Goal: Task Accomplishment & Management: Use online tool/utility

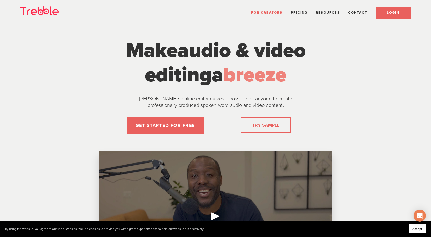
click at [392, 11] on span "LOGIN" at bounding box center [393, 13] width 12 height 4
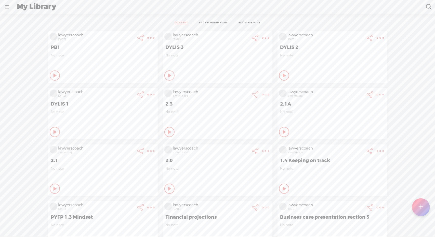
click at [421, 209] on t at bounding box center [420, 207] width 4 height 11
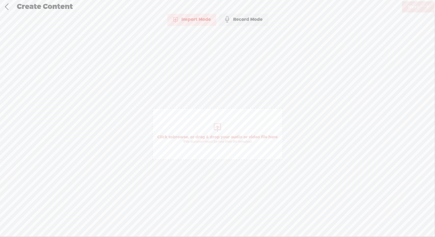
click at [199, 128] on span "Click to browse , or drag & drop your audio or video file here (File duration m…" at bounding box center [217, 134] width 130 height 52
click at [412, 4] on span "Next" at bounding box center [413, 7] width 11 height 13
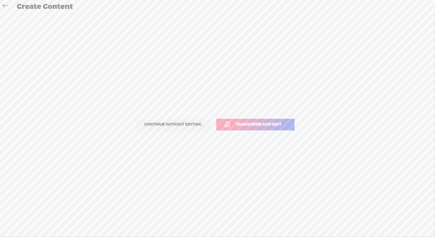
click at [267, 129] on link "Transcribe and edit" at bounding box center [255, 125] width 78 height 12
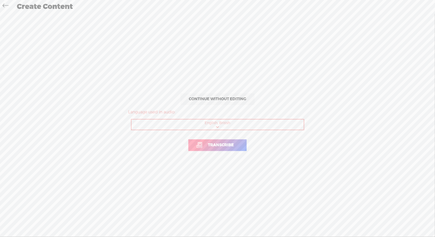
click at [239, 141] on link "Transcribe" at bounding box center [217, 146] width 58 height 12
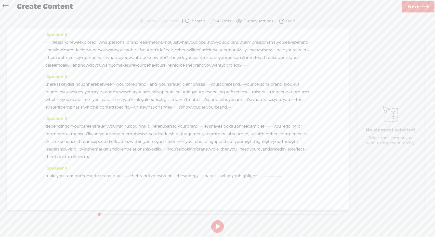
drag, startPoint x: 344, startPoint y: 62, endPoint x: 338, endPoint y: 156, distance: 94.4
click at [338, 156] on div "Speaker 0 · · · · · in lesson one we explored · · what personal · brand really …" at bounding box center [177, 120] width 341 height 182
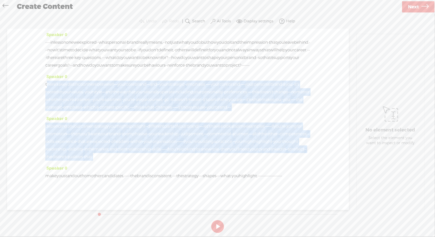
scroll to position [45, 0]
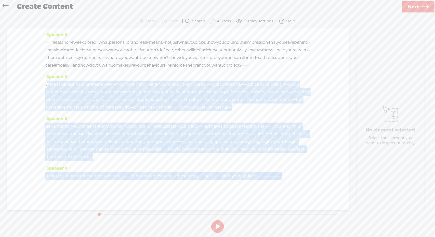
drag, startPoint x: 47, startPoint y: 100, endPoint x: 120, endPoint y: 216, distance: 137.1
click at [120, 216] on div "Trebble audio editor works best with Google Chrome or Firefox. Please switch yo…" at bounding box center [217, 124] width 424 height 221
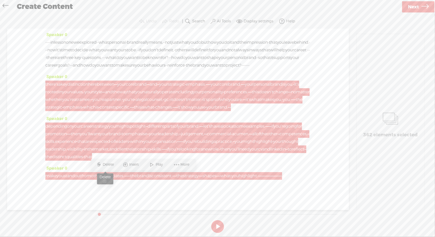
click at [106, 167] on span "Delete" at bounding box center [109, 164] width 12 height 5
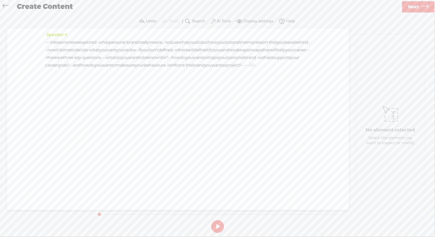
scroll to position [0, 0]
click at [221, 19] on label "AI Tools" at bounding box center [224, 21] width 14 height 5
click at [152, 51] on span "Find Silences..." at bounding box center [144, 50] width 30 height 11
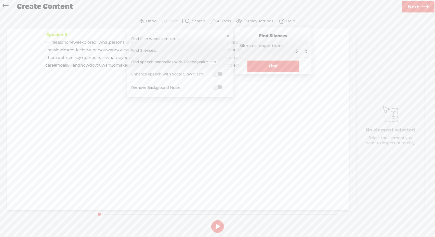
click at [261, 67] on button "Find" at bounding box center [273, 66] width 52 height 11
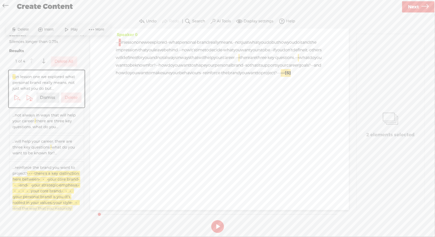
click at [71, 64] on label "Delete All" at bounding box center [64, 61] width 19 height 5
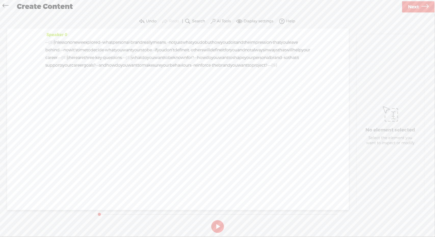
click at [219, 226] on button at bounding box center [217, 227] width 13 height 13
click at [414, 5] on span "Next" at bounding box center [413, 7] width 11 height 13
click at [221, 116] on input "text" at bounding box center [218, 116] width 174 height 10
type input "HYPB 2A"
drag, startPoint x: 409, startPoint y: 13, endPoint x: 419, endPoint y: 6, distance: 12.4
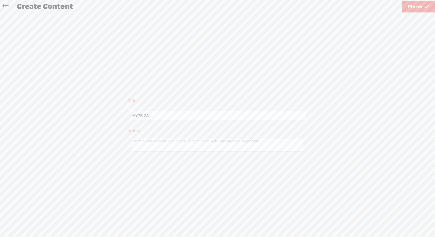
click at [419, 6] on div "Use text-to-audio Use voice actor Record From This Browser Use pre-recorded aud…" at bounding box center [418, 6] width 33 height 13
click at [419, 6] on span "Finish" at bounding box center [415, 7] width 14 height 13
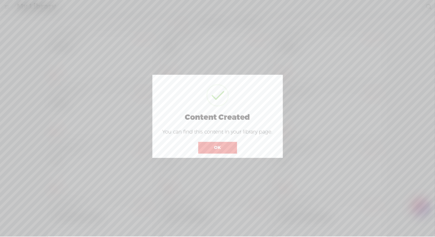
click at [234, 147] on button "OK" at bounding box center [217, 148] width 39 height 12
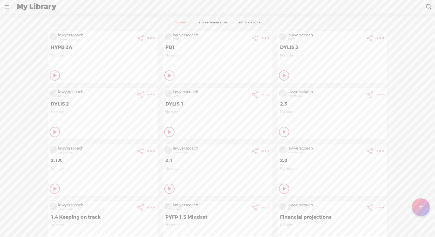
click at [421, 207] on t at bounding box center [420, 207] width 4 height 11
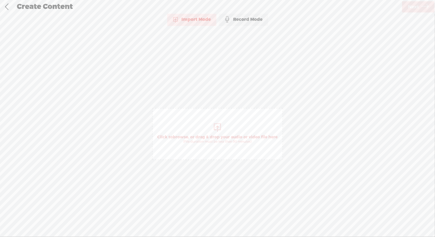
click at [218, 133] on span "Click to browse , or drag & drop your audio or video file here (File duration m…" at bounding box center [217, 139] width 125 height 15
click at [418, 8] on span "Next" at bounding box center [413, 7] width 11 height 13
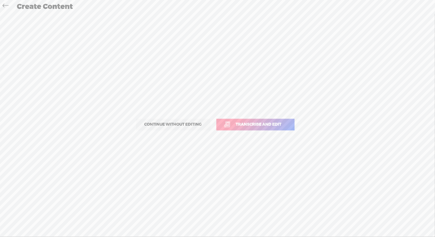
click at [265, 127] on span "Transcribe and edit" at bounding box center [258, 125] width 56 height 6
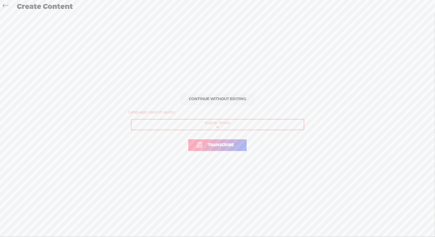
click at [227, 148] on link "Transcribe" at bounding box center [217, 146] width 58 height 12
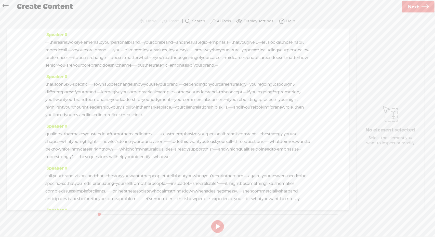
click at [219, 21] on label "AI Tools" at bounding box center [224, 21] width 14 height 5
click at [142, 49] on span "Find Silences..." at bounding box center [144, 50] width 30 height 11
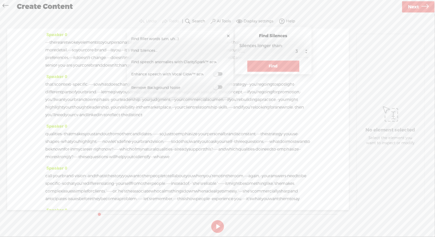
click at [268, 67] on button "Find" at bounding box center [273, 66] width 52 height 11
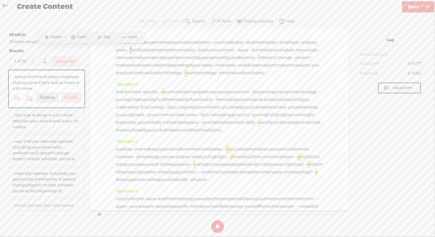
click at [58, 60] on label "Delete All" at bounding box center [65, 61] width 19 height 5
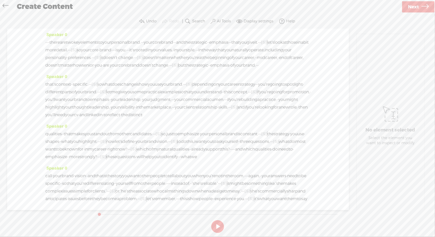
click at [422, 7] on icon at bounding box center [424, 7] width 7 height 13
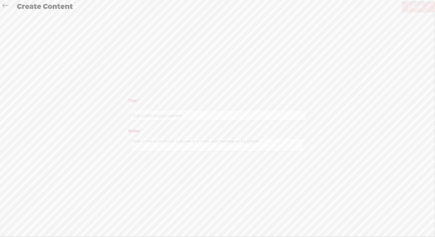
click at [5, 6] on icon at bounding box center [6, 6] width 6 height 11
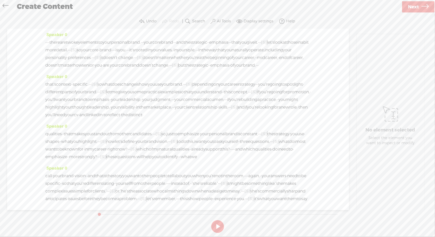
click at [218, 225] on button at bounding box center [217, 227] width 13 height 13
click at [218, 227] on button at bounding box center [217, 227] width 13 height 13
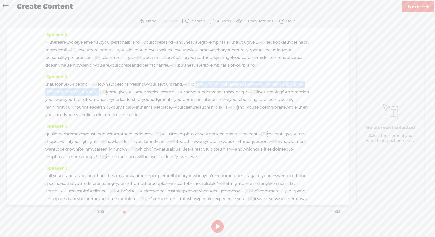
drag, startPoint x: 242, startPoint y: 98, endPoint x: 195, endPoint y: 108, distance: 48.2
click at [195, 108] on div "that's context · · specific. · · · [S] · · so what does change is how you use y…" at bounding box center [177, 100] width 265 height 38
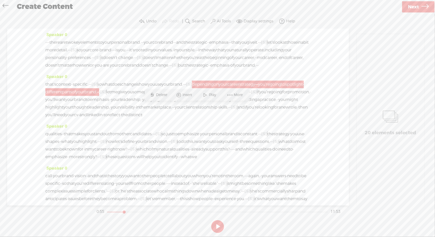
click at [163, 93] on span "Delete" at bounding box center [162, 95] width 12 height 5
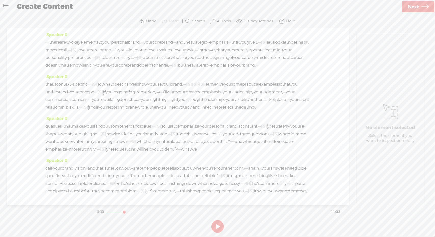
click at [155, 88] on span "you" at bounding box center [151, 85] width 7 height 8
click at [203, 87] on span "Play" at bounding box center [201, 87] width 8 height 5
click at [220, 227] on button at bounding box center [217, 227] width 13 height 13
drag, startPoint x: 249, startPoint y: 98, endPoint x: 253, endPoint y: 98, distance: 4.6
click at [253, 98] on div "that's context · · specific. · · · [S] · · so what does change is how you use y…" at bounding box center [177, 96] width 265 height 31
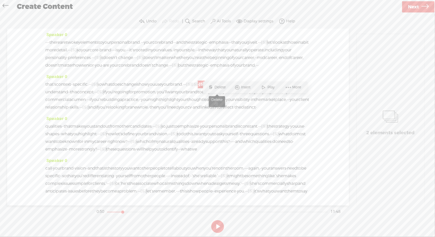
click at [218, 89] on span "Delete" at bounding box center [220, 87] width 12 height 5
click at [170, 88] on span "your" at bounding box center [165, 85] width 9 height 8
click at [219, 87] on span "Play" at bounding box center [220, 87] width 8 height 5
click at [219, 226] on button at bounding box center [217, 227] width 13 height 13
click at [233, 100] on div "that's context · · specific. · · · [S] · · so what does change is how you use y…" at bounding box center [177, 96] width 265 height 31
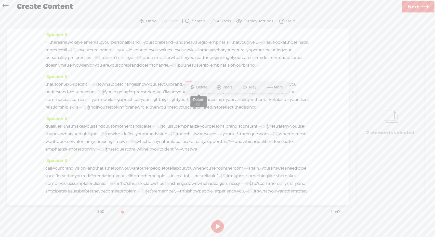
click at [203, 86] on span "Delete" at bounding box center [202, 87] width 12 height 5
click at [170, 88] on span "your" at bounding box center [165, 85] width 9 height 8
click at [218, 87] on span "Play" at bounding box center [220, 87] width 8 height 5
click at [217, 227] on button at bounding box center [217, 227] width 13 height 13
drag, startPoint x: 88, startPoint y: 108, endPoint x: 170, endPoint y: 108, distance: 82.5
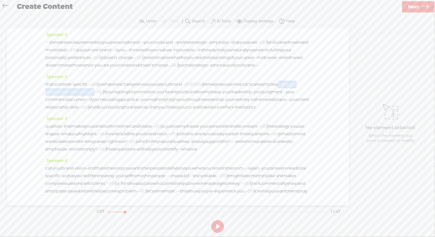
click at [170, 108] on div "that's context · · specific. · · · [S] · · so what does change is how you use y…" at bounding box center [177, 96] width 265 height 31
click at [123, 96] on span "Delete" at bounding box center [128, 95] width 12 height 5
click at [229, 88] on span "you" at bounding box center [225, 85] width 7 height 8
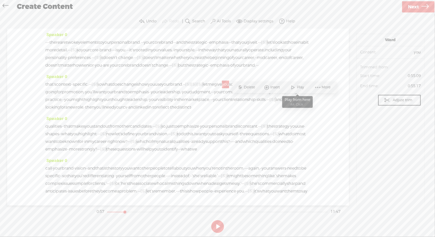
click at [300, 89] on span "Play" at bounding box center [301, 87] width 8 height 5
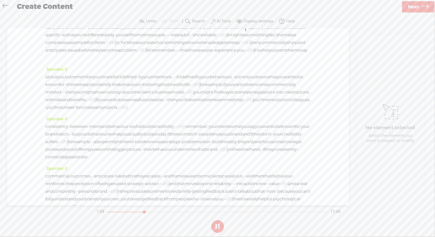
scroll to position [152, 0]
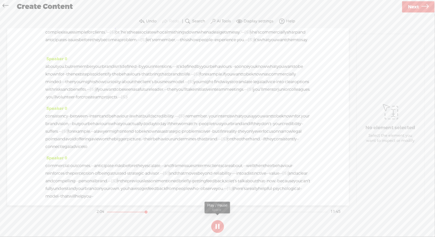
click at [220, 229] on button at bounding box center [217, 227] width 13 height 13
drag, startPoint x: 55, startPoint y: 54, endPoint x: 73, endPoint y: 55, distance: 17.6
click at [73, 51] on div "call · your brand · vision · · and that is the story you want other people to t…" at bounding box center [177, 32] width 265 height 38
click at [42, 43] on span "Delete" at bounding box center [38, 42] width 12 height 5
click at [244, 21] on span "room." at bounding box center [238, 17] width 12 height 8
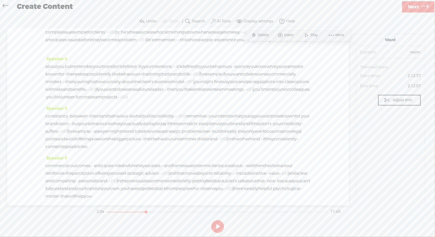
click at [313, 37] on span "Play" at bounding box center [315, 35] width 8 height 5
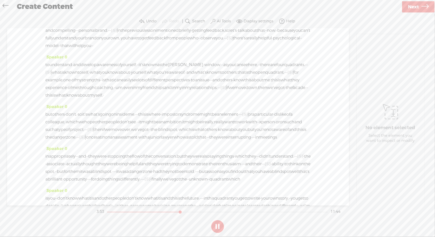
scroll to position [316, 0]
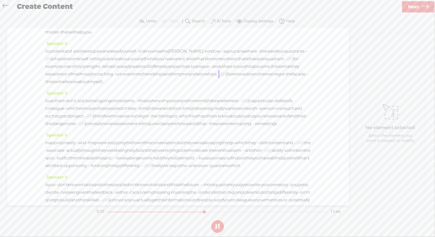
click at [215, 229] on button at bounding box center [217, 227] width 13 height 13
drag, startPoint x: 74, startPoint y: 143, endPoint x: 80, endPoint y: 143, distance: 6.6
click at [116, 78] on span "um," at bounding box center [120, 75] width 8 height 8
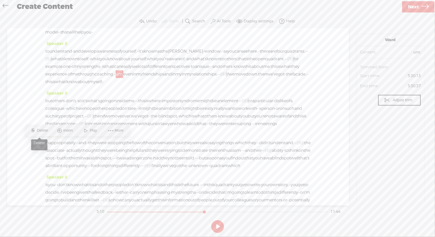
click at [43, 131] on span "Delete" at bounding box center [43, 130] width 12 height 5
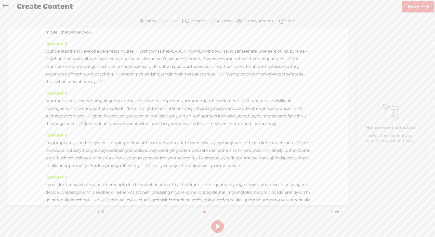
click at [94, 78] on span "coaching," at bounding box center [103, 75] width 19 height 8
click at [71, 128] on span "Play" at bounding box center [68, 130] width 25 height 9
click at [215, 227] on button at bounding box center [217, 227] width 13 height 13
drag, startPoint x: 132, startPoint y: 144, endPoint x: 190, endPoint y: 145, distance: 57.6
click at [190, 86] on div "to understand · and develop awareness of yourself. · · it's known as the [MEDIC…" at bounding box center [177, 67] width 265 height 38
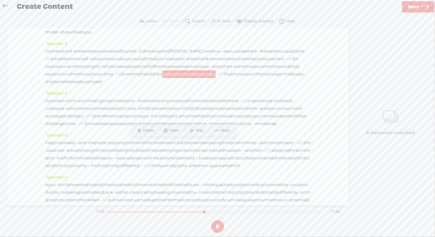
click at [146, 130] on span "Delete" at bounding box center [149, 130] width 12 height 5
click at [94, 78] on span "coaching," at bounding box center [103, 75] width 19 height 8
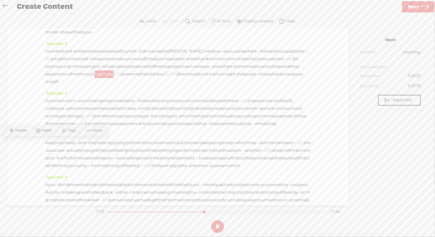
click at [68, 133] on span at bounding box center [65, 130] width 8 height 9
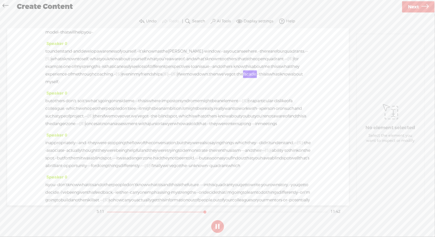
click at [217, 227] on button at bounding box center [217, 227] width 13 height 13
click at [168, 78] on span "·" at bounding box center [168, 75] width 1 height 8
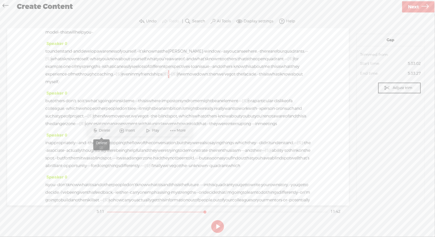
click at [108, 132] on span "Delete" at bounding box center [105, 130] width 12 height 5
click at [115, 78] on span "·" at bounding box center [115, 75] width 1 height 8
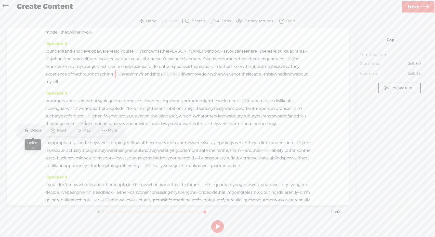
click at [37, 131] on span "Delete" at bounding box center [37, 130] width 12 height 5
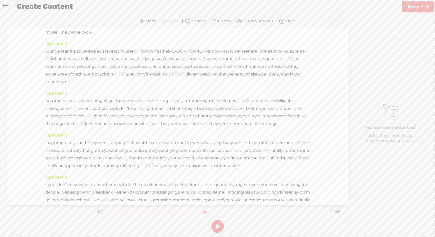
click at [94, 78] on span "coaching," at bounding box center [103, 75] width 19 height 8
click at [75, 128] on span "Play" at bounding box center [68, 130] width 25 height 9
click at [218, 228] on button at bounding box center [217, 227] width 13 height 13
drag, startPoint x: 300, startPoint y: 170, endPoint x: 304, endPoint y: 170, distance: 3.8
click at [304, 128] on div "but others · don't. · so it's what's going on inside me. · · · this is where · …" at bounding box center [177, 112] width 265 height 31
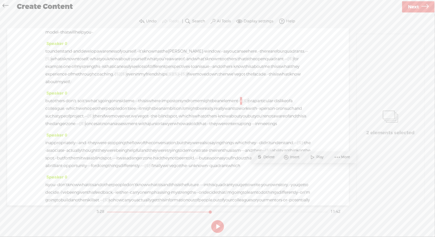
click at [273, 156] on span "Delete" at bounding box center [269, 157] width 12 height 5
click at [222, 105] on span "an" at bounding box center [219, 101] width 5 height 8
click at [284, 156] on span "Play" at bounding box center [288, 157] width 8 height 5
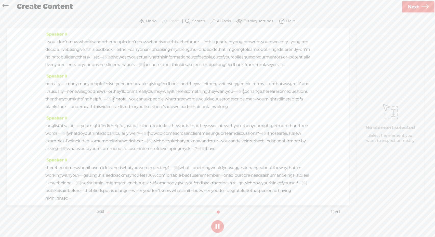
scroll to position [469, 0]
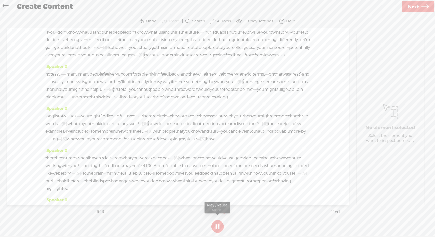
click at [215, 226] on button at bounding box center [217, 227] width 13 height 13
drag, startPoint x: 118, startPoint y: 89, endPoint x: 232, endPoint y: 90, distance: 113.8
click at [232, 17] on div "inappropriately · · · and · · they were · stopping the flow of the conversation…" at bounding box center [177, 2] width 265 height 31
click at [194, 77] on span "Delete" at bounding box center [196, 77] width 12 height 5
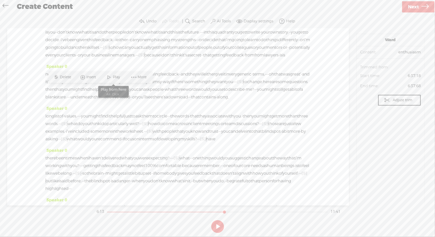
click at [113, 75] on span at bounding box center [109, 77] width 8 height 9
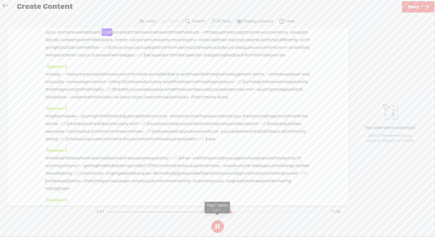
click at [216, 225] on button at bounding box center [217, 227] width 13 height 13
click at [114, 17] on span "·" at bounding box center [113, 13] width 1 height 8
click at [114, 92] on span "S" at bounding box center [110, 92] width 8 height 9
click at [140, 17] on span "·" at bounding box center [139, 13] width 1 height 8
click at [153, 93] on span "Delete" at bounding box center [152, 92] width 12 height 5
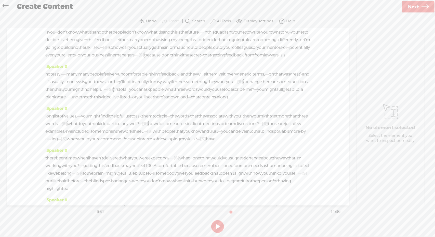
click at [105, 17] on span "got" at bounding box center [102, 13] width 7 height 8
click at [154, 92] on span "Play" at bounding box center [153, 92] width 8 height 5
click at [217, 225] on button at bounding box center [217, 227] width 13 height 13
click at [279, 59] on span "is" at bounding box center [280, 55] width 3 height 8
click at [126, 149] on span "Delete" at bounding box center [128, 149] width 12 height 5
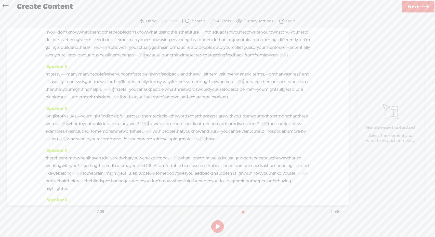
click at [254, 59] on span "from" at bounding box center [259, 55] width 10 height 8
click at [99, 150] on span "Delete" at bounding box center [99, 149] width 12 height 5
click at [225, 59] on span "feedback" at bounding box center [234, 55] width 18 height 8
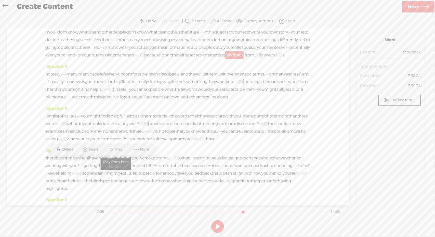
click at [122, 149] on span "Play" at bounding box center [119, 149] width 8 height 5
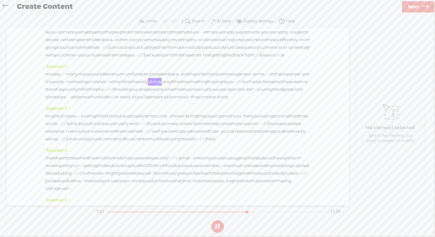
click at [216, 225] on button at bounding box center [217, 227] width 13 height 13
drag, startPoint x: 137, startPoint y: 188, endPoint x: 230, endPoint y: 185, distance: 93.3
click at [230, 101] on div "not easy. · · · · · many, many people feel very uncomfortable · giving feedback…" at bounding box center [177, 86] width 265 height 31
click at [190, 176] on span "Delete" at bounding box center [196, 176] width 12 height 5
click at [282, 78] on span "was" at bounding box center [286, 75] width 8 height 8
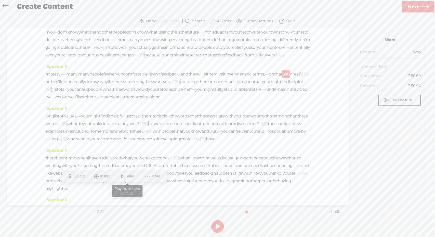
click at [132, 175] on span "Play" at bounding box center [131, 176] width 8 height 5
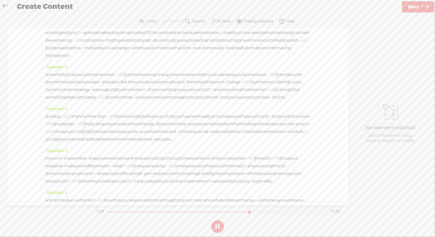
scroll to position [617, 0]
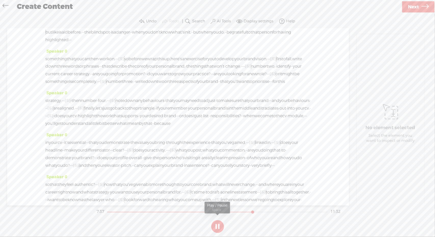
click at [216, 225] on button at bounding box center [217, 227] width 13 height 13
drag, startPoint x: 98, startPoint y: 63, endPoint x: 130, endPoint y: 64, distance: 32.6
click at [96, 49] on span "Delete" at bounding box center [95, 50] width 12 height 5
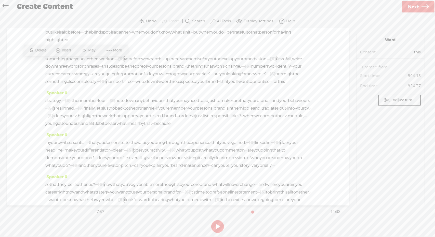
click at [91, 51] on span "Play" at bounding box center [92, 50] width 8 height 5
click at [216, 226] on button at bounding box center [217, 227] width 13 height 13
drag, startPoint x: 269, startPoint y: 105, endPoint x: 297, endPoint y: 106, distance: 27.3
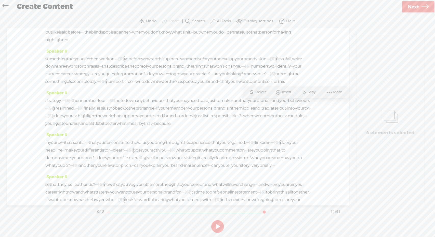
click at [259, 91] on span "Delete" at bounding box center [261, 92] width 12 height 5
click at [265, 92] on span "Play" at bounding box center [266, 92] width 8 height 5
click at [218, 227] on button at bounding box center [217, 227] width 13 height 13
click at [235, 44] on div "there been times when i haven't delivered what you were expecting? · · · · [S] …" at bounding box center [177, 25] width 265 height 38
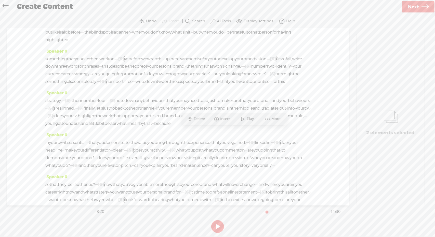
drag, startPoint x: 231, startPoint y: 132, endPoint x: 235, endPoint y: 131, distance: 4.1
click at [235, 44] on div "there been times when i haven't delivered what you were expecting? · · · · [S] …" at bounding box center [177, 25] width 265 height 38
click at [199, 120] on span "Delete" at bounding box center [200, 119] width 12 height 5
click at [169, 13] on span "expecting?" at bounding box center [158, 10] width 21 height 8
click at [198, 123] on span "Play" at bounding box center [196, 119] width 25 height 9
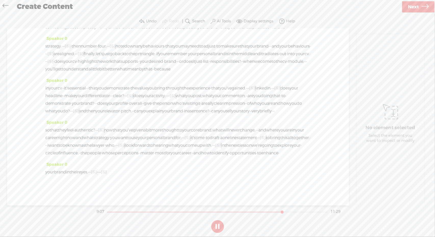
scroll to position [766, 0]
click at [215, 229] on button at bounding box center [217, 227] width 13 height 13
drag, startPoint x: 128, startPoint y: 128, endPoint x: 162, endPoint y: 129, distance: 34.4
click at [162, 73] on div "strategy. · · · [S] · · · · · then number · four, · · · [S] · note down any beh…" at bounding box center [177, 58] width 265 height 31
click at [124, 113] on span "Delete" at bounding box center [122, 115] width 12 height 5
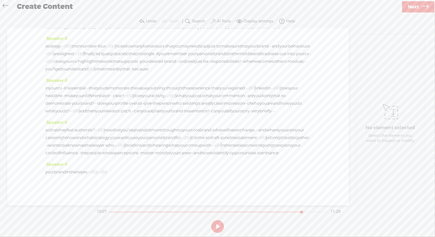
click at [88, 73] on span "understand" at bounding box center [77, 70] width 23 height 8
click at [128, 116] on span "Play" at bounding box center [129, 115] width 8 height 5
click at [218, 226] on button at bounding box center [217, 227] width 13 height 13
click at [94, 72] on span "[S]" at bounding box center [91, 69] width 6 height 5
click at [127, 115] on span at bounding box center [122, 115] width 11 height 10
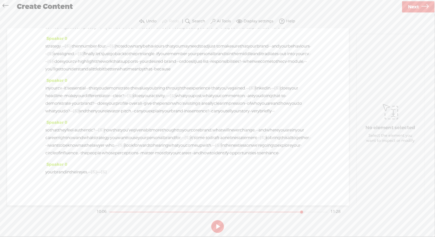
drag, startPoint x: 133, startPoint y: 128, endPoint x: 163, endPoint y: 129, distance: 30.1
click at [163, 73] on div "strategy. · · · [S] · · · · · then number · four, · · · [S] · note down any beh…" at bounding box center [177, 58] width 265 height 31
click at [125, 114] on span "Delete" at bounding box center [122, 115] width 12 height 5
click at [88, 73] on span "understand" at bounding box center [77, 70] width 23 height 8
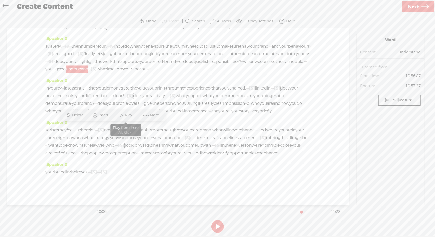
click at [128, 117] on span "Play" at bounding box center [129, 115] width 8 height 5
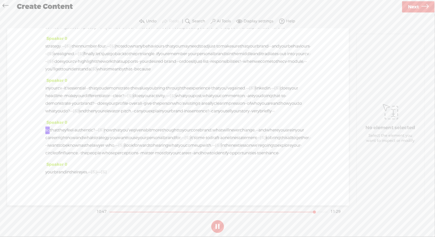
scroll to position [855, 0]
click at [409, 6] on span "Next" at bounding box center [413, 7] width 11 height 13
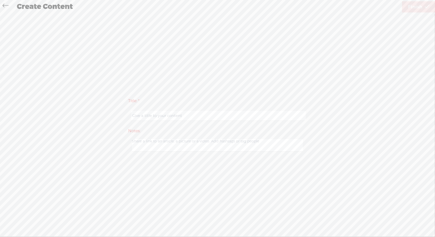
click at [205, 115] on input "text" at bounding box center [218, 116] width 174 height 10
click at [205, 115] on input "HYPB2B" at bounding box center [218, 116] width 174 height 10
type input "HYPB 2B"
click at [411, 8] on span "Finish" at bounding box center [415, 7] width 14 height 13
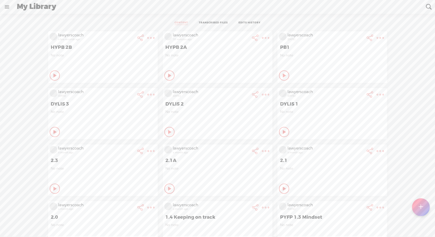
click at [155, 37] on t at bounding box center [150, 37] width 7 height 7
click at [227, 87] on link "Download Audio" at bounding box center [234, 90] width 58 height 12
click at [172, 82] on span "Download .mp3 file" at bounding box center [174, 84] width 45 height 11
click at [147, 39] on t at bounding box center [150, 37] width 7 height 7
click at [122, 88] on link "Download Audio" at bounding box center [120, 90] width 58 height 12
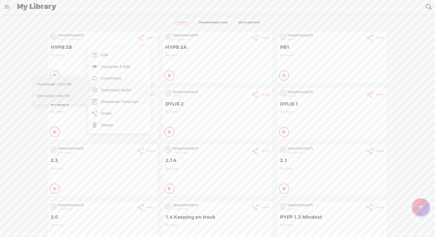
click at [72, 84] on span "Download .mp3 file" at bounding box center [59, 84] width 45 height 11
